Goal: Task Accomplishment & Management: Use online tool/utility

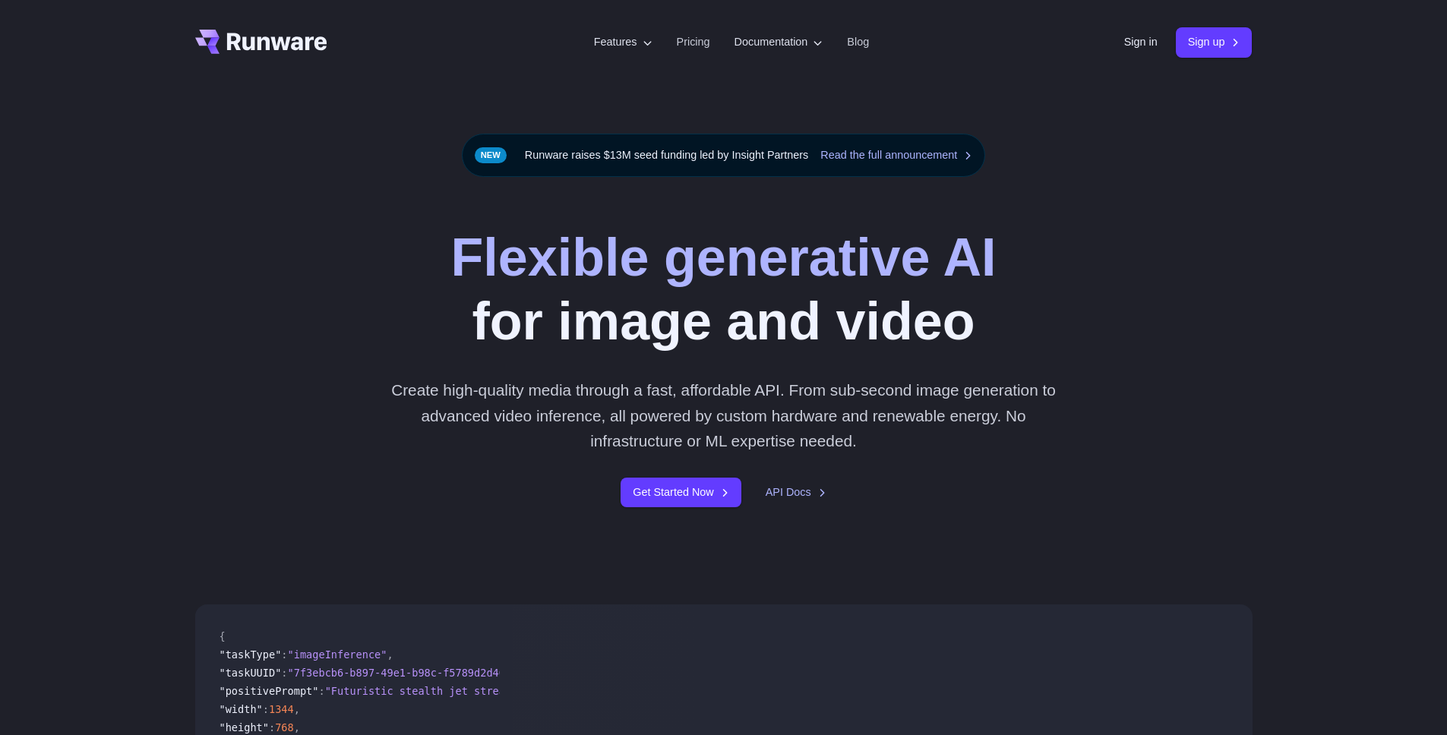
click at [1153, 46] on div "Sign in Sign up" at bounding box center [1188, 42] width 128 height 30
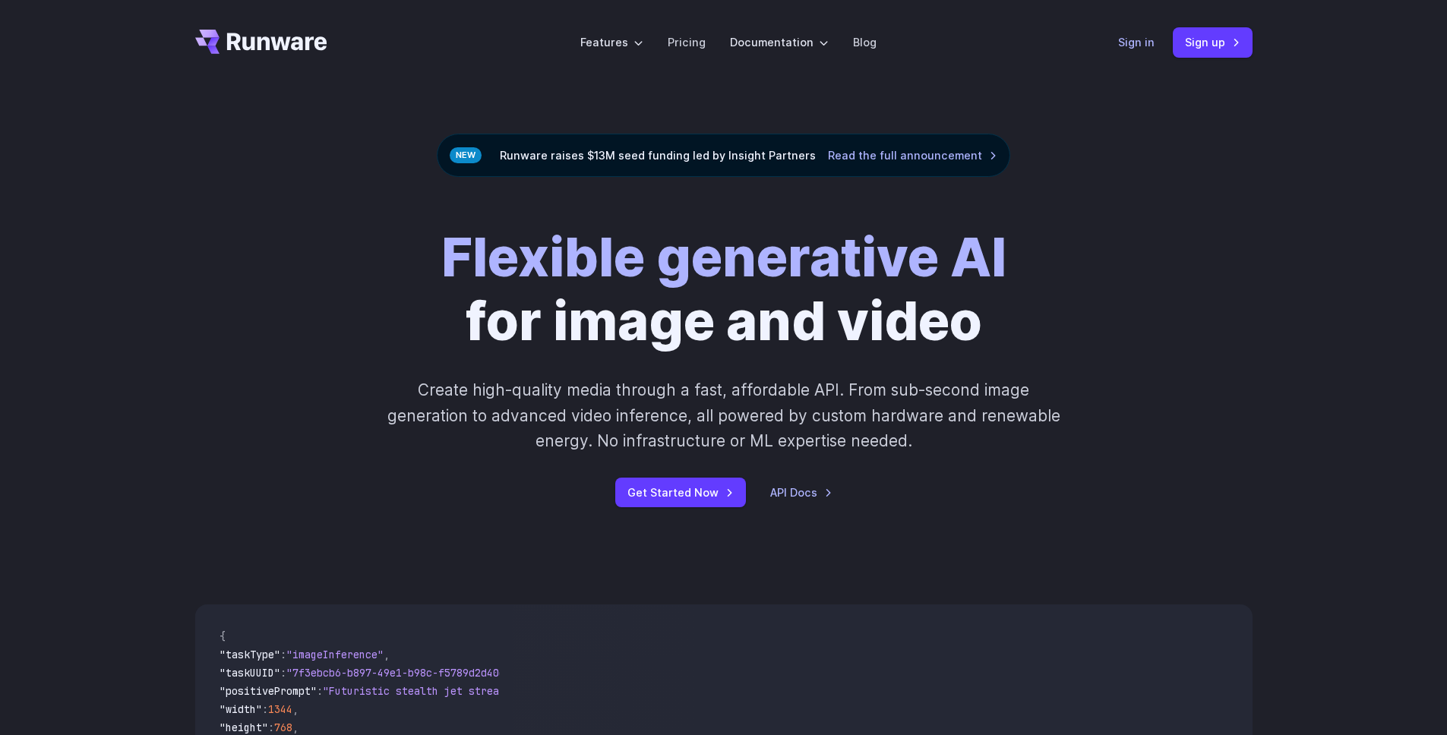
click at [1145, 46] on link "Sign in" at bounding box center [1136, 41] width 36 height 17
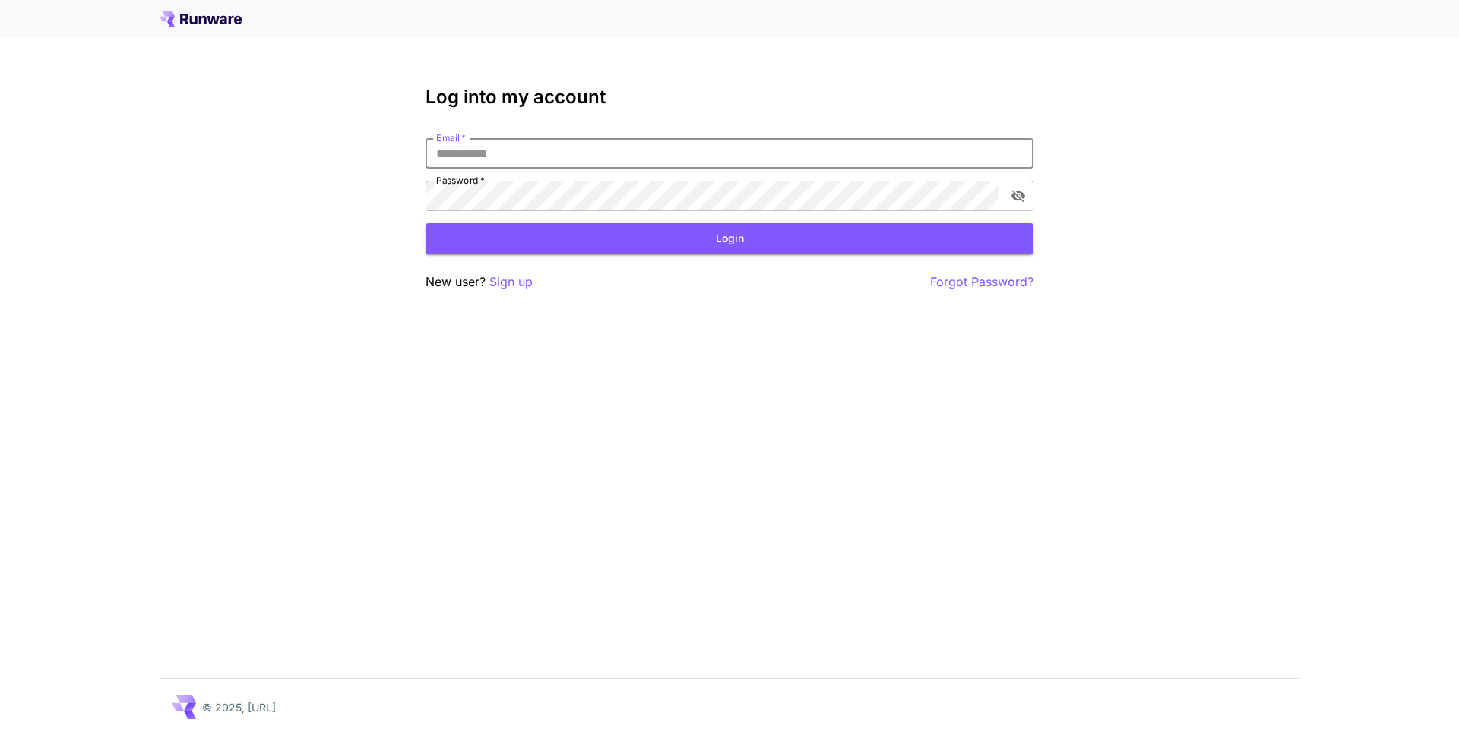
click at [694, 145] on input "Email   *" at bounding box center [729, 153] width 608 height 30
type input "**********"
click at [759, 241] on button "Login" at bounding box center [729, 238] width 608 height 31
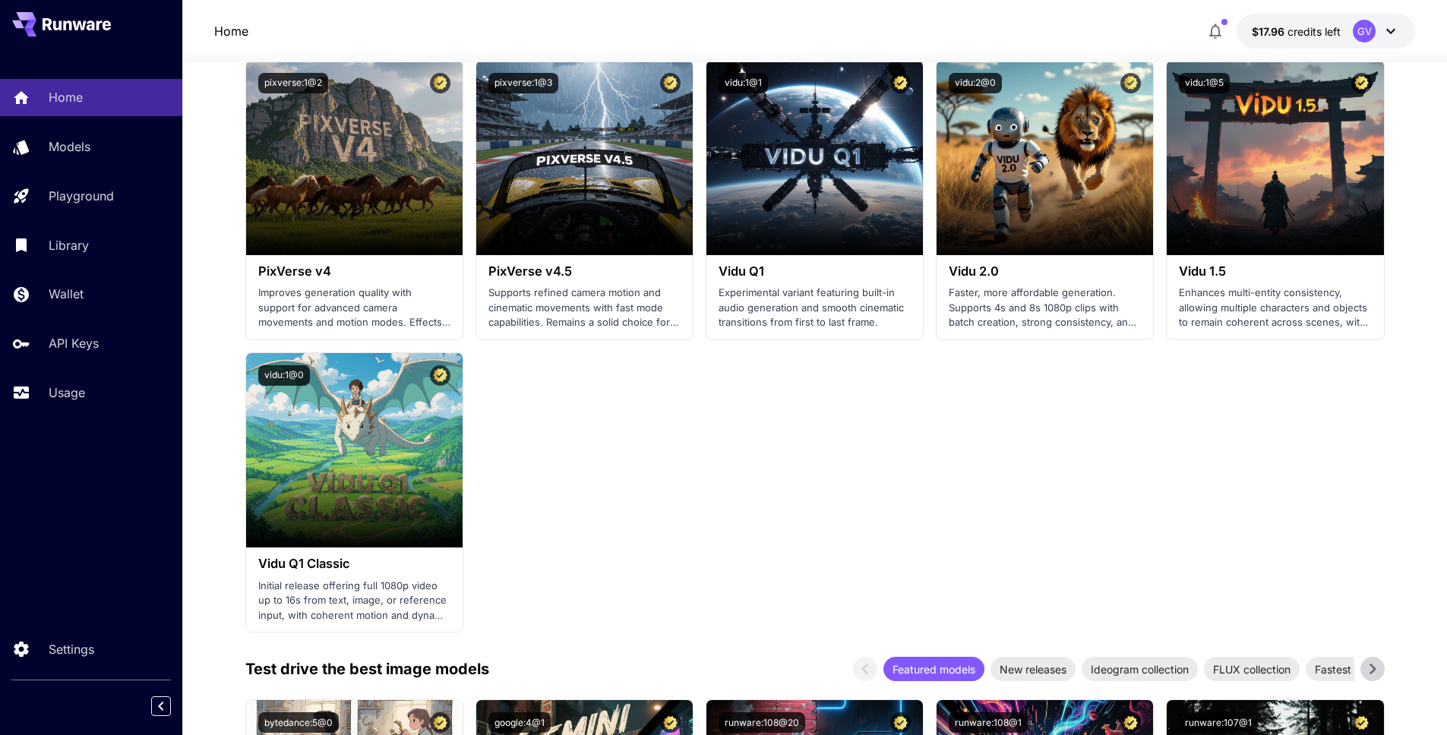
scroll to position [1264, 0]
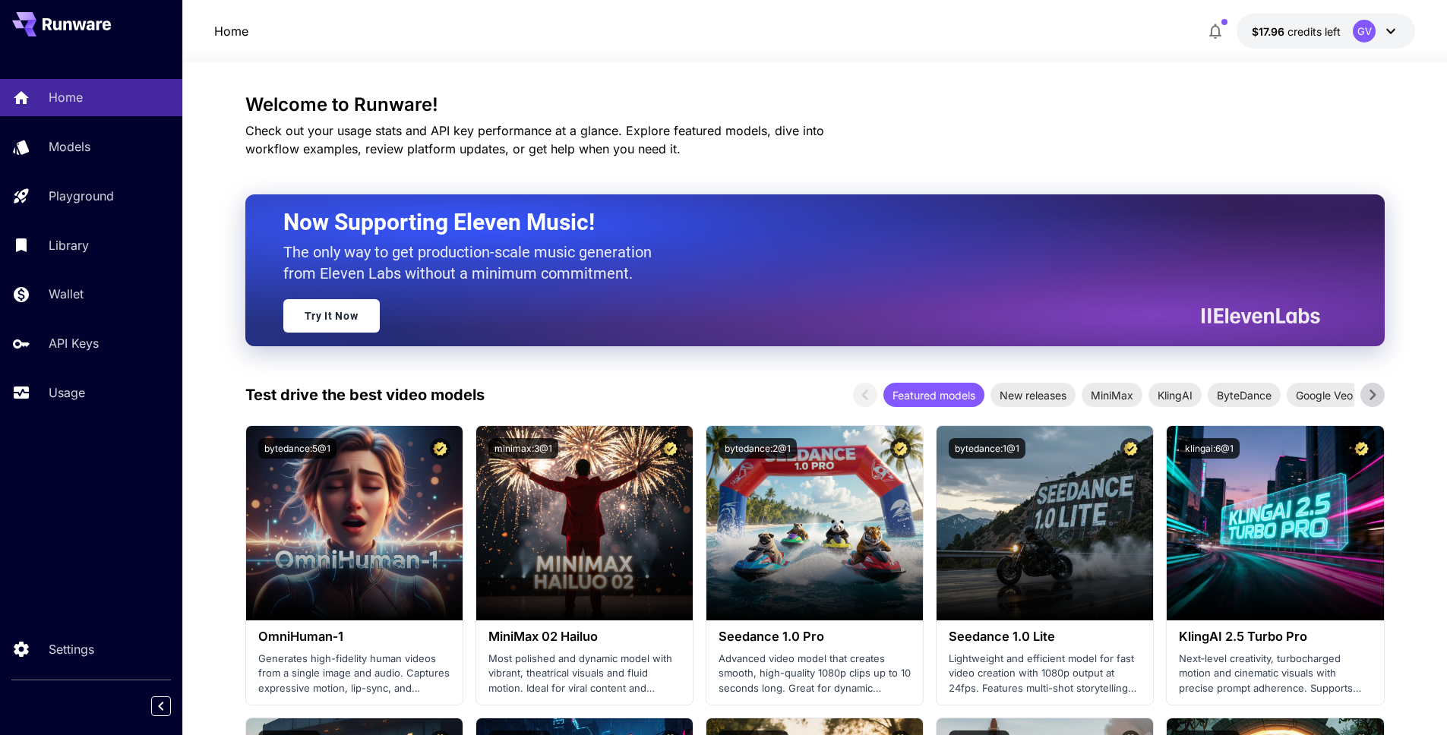
scroll to position [0, 0]
